Goal: Find specific page/section: Find specific page/section

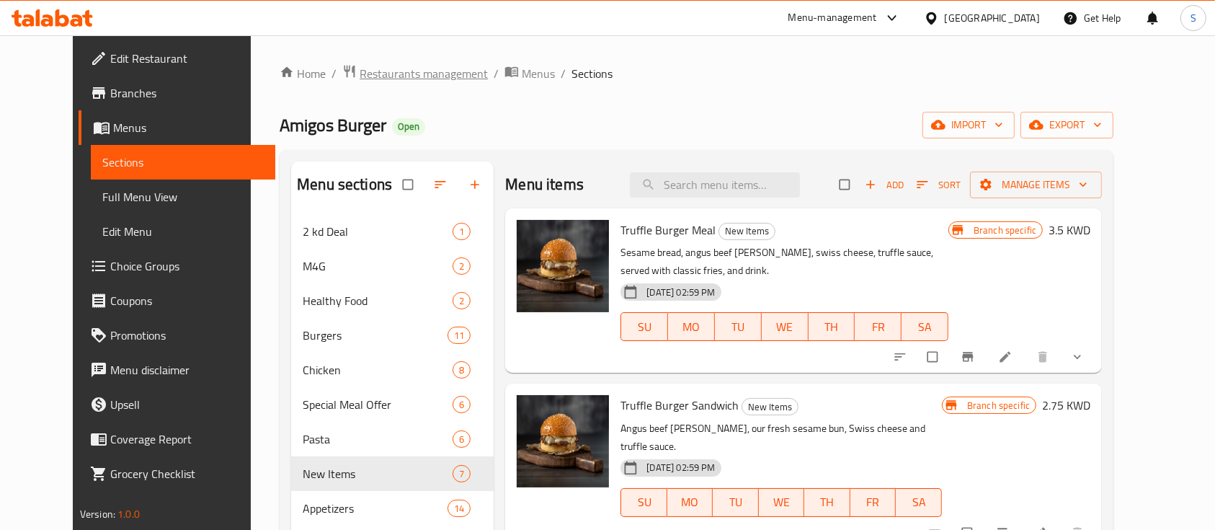
click at [381, 66] on span "Restaurants management" at bounding box center [424, 73] width 128 height 17
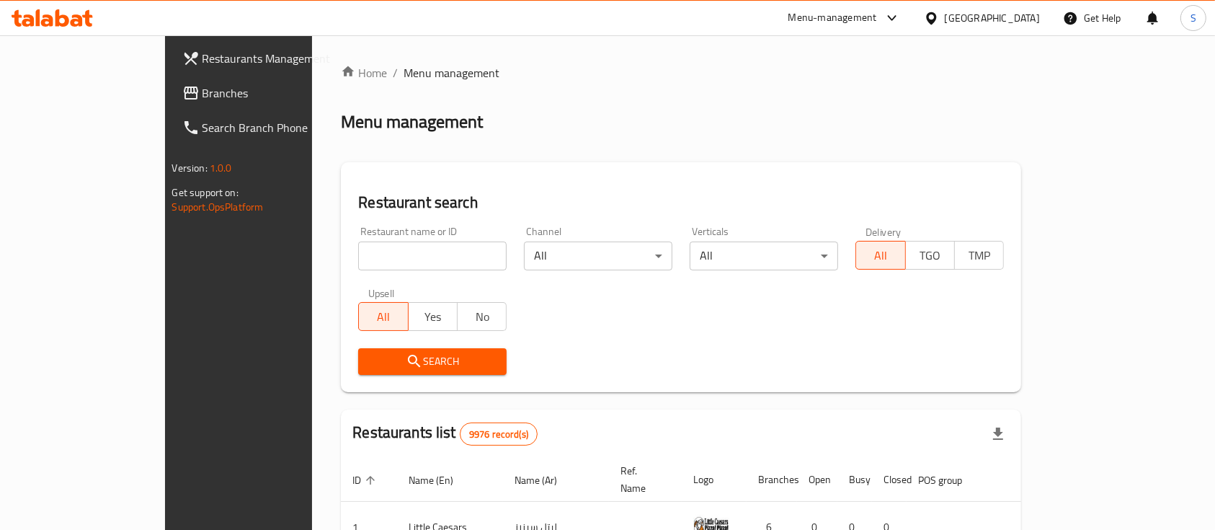
click at [368, 257] on input "search" at bounding box center [432, 255] width 148 height 29
type input "laban X"
click at [370, 359] on span "Search" at bounding box center [432, 361] width 125 height 18
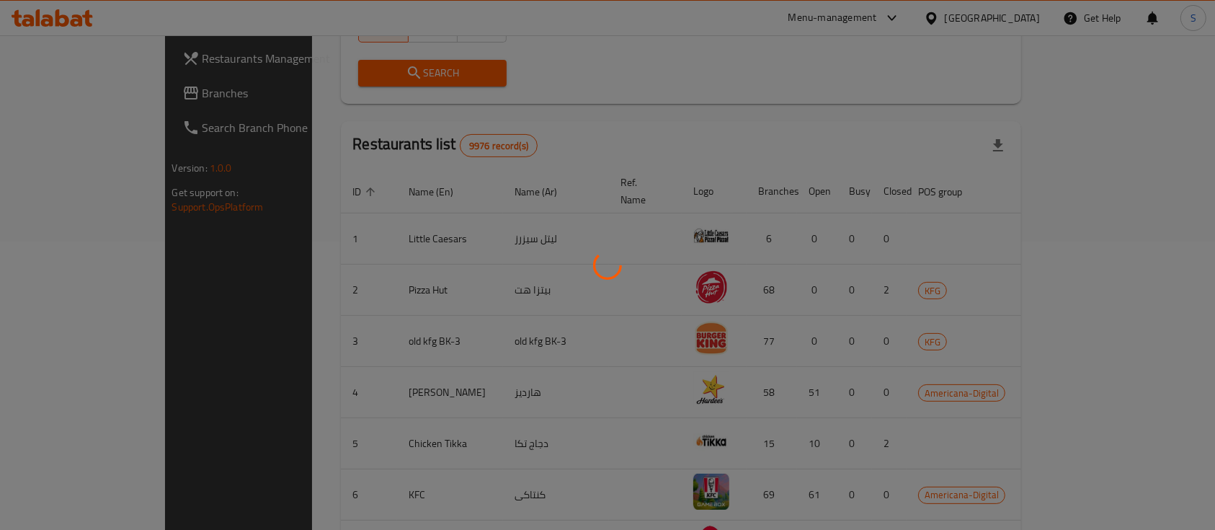
scroll to position [134, 0]
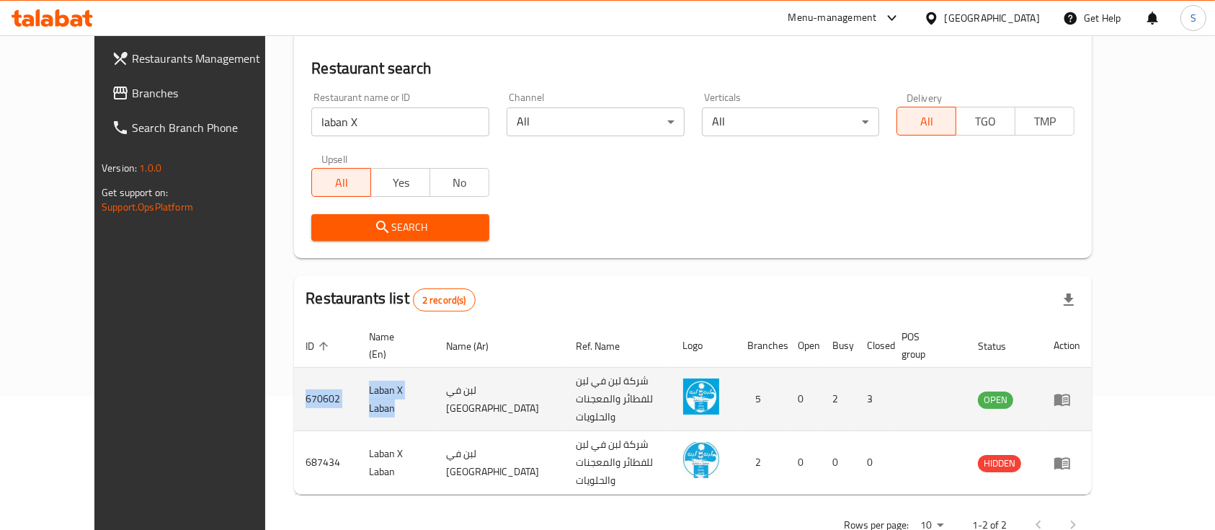
drag, startPoint x: 241, startPoint y: 377, endPoint x: 375, endPoint y: 380, distance: 134.8
click at [375, 380] on tr "670602 Laban X Laban لبن في لبن شركة لبن في لبن للفطائر والمعجنات والحلويات 5 0…" at bounding box center [693, 399] width 798 height 63
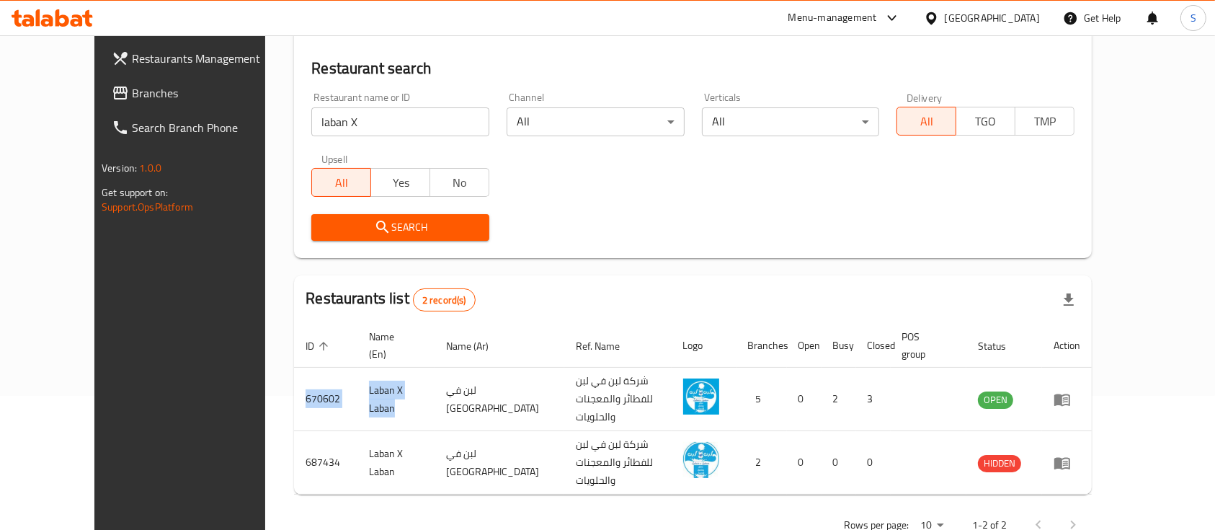
copy tr "670602 Laban X Laban"
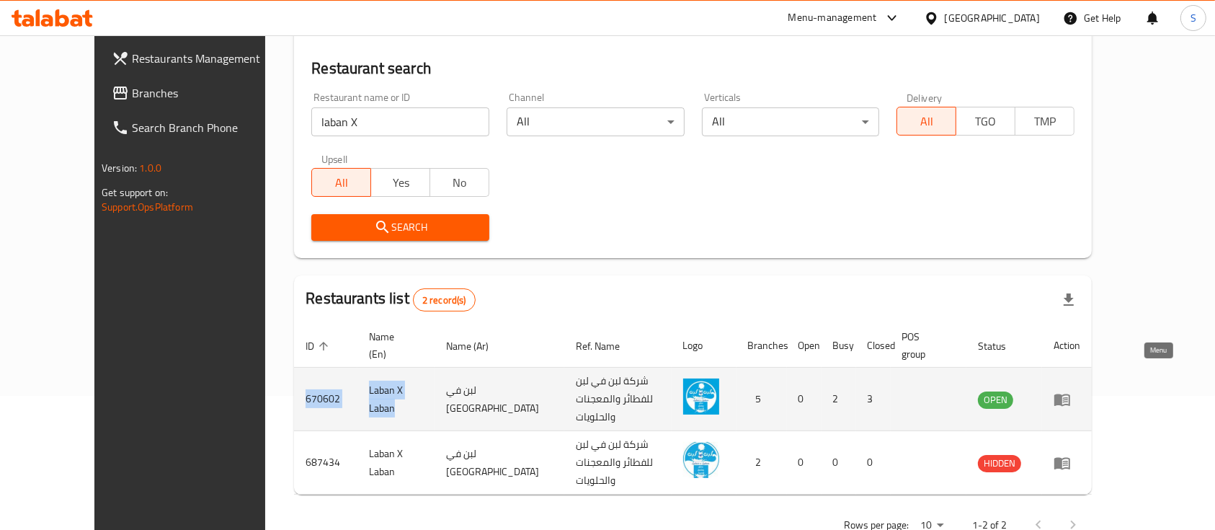
click at [1070, 394] on icon "enhanced table" at bounding box center [1062, 400] width 16 height 12
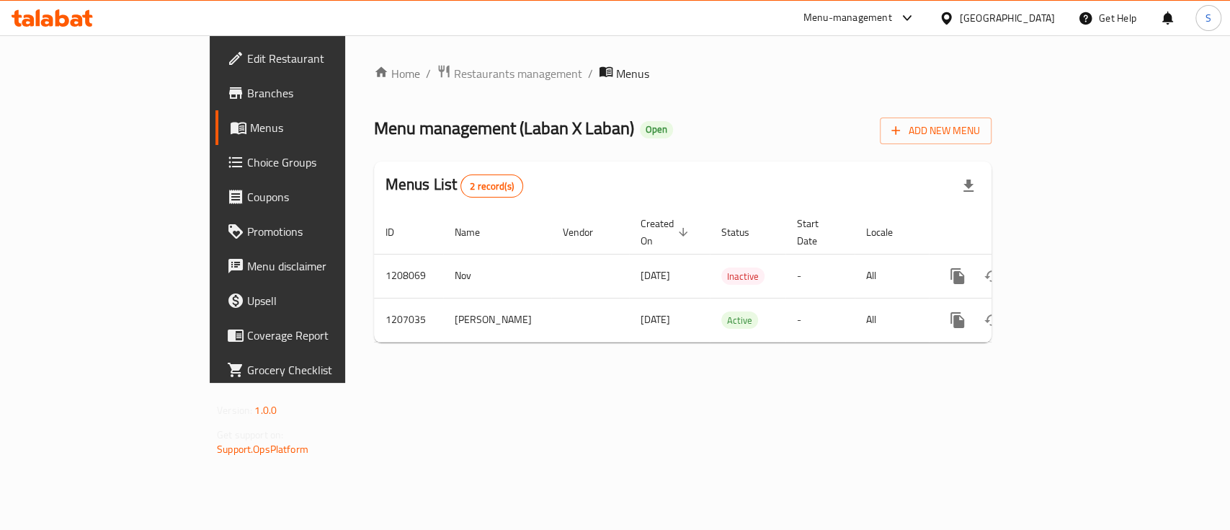
click at [247, 94] on span "Branches" at bounding box center [325, 92] width 156 height 17
